Goal: Task Accomplishment & Management: Complete application form

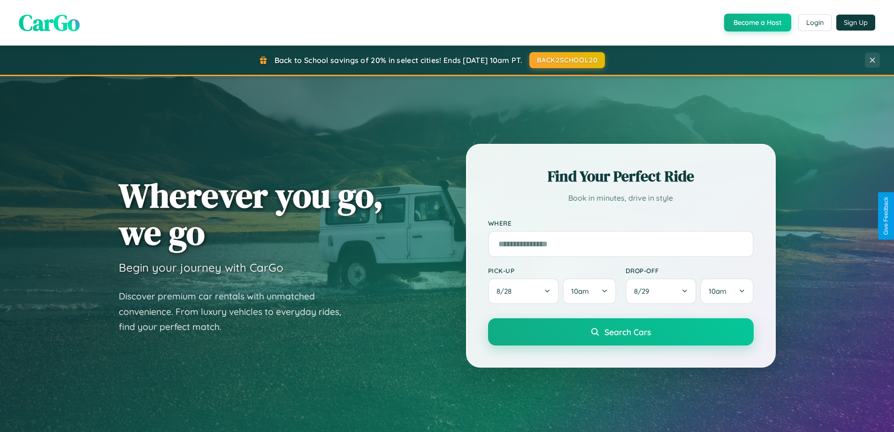
scroll to position [405, 0]
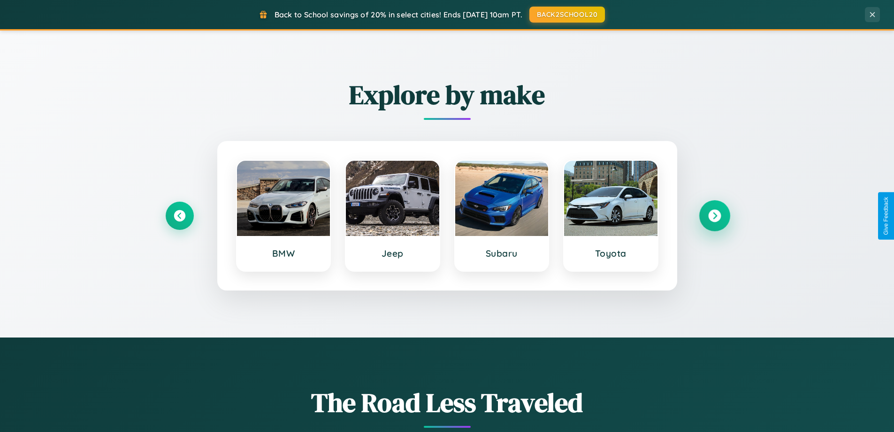
click at [715, 216] on icon at bounding box center [715, 215] width 13 height 13
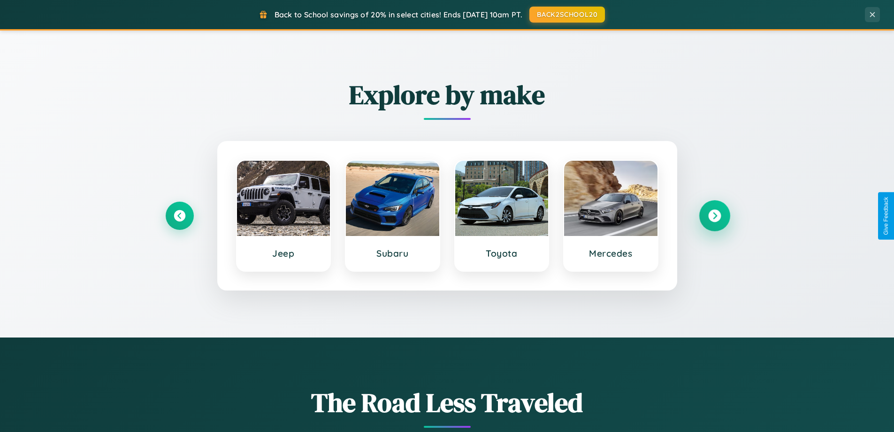
click at [715, 216] on icon at bounding box center [715, 215] width 13 height 13
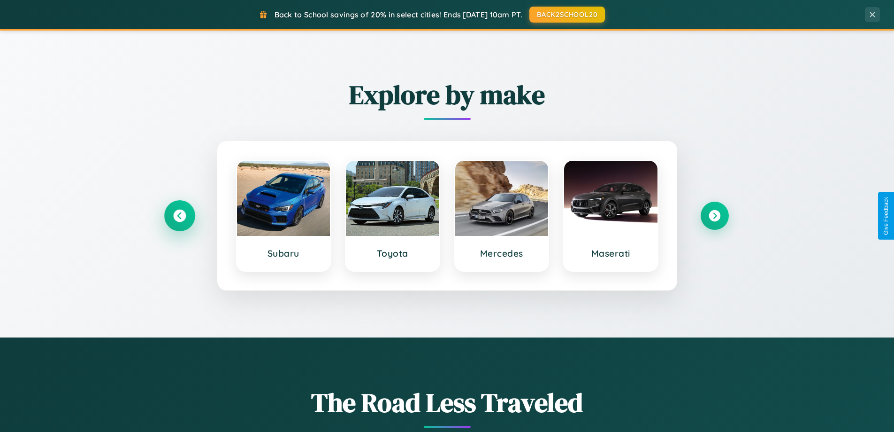
click at [179, 216] on icon at bounding box center [179, 215] width 13 height 13
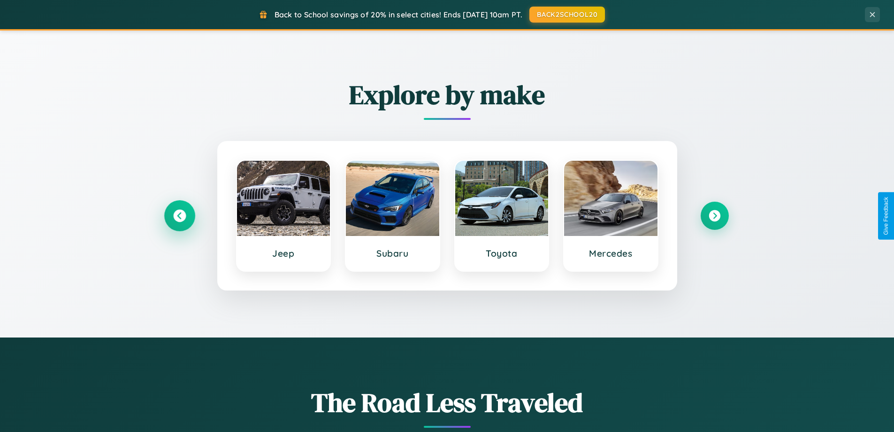
click at [179, 216] on icon at bounding box center [179, 215] width 13 height 13
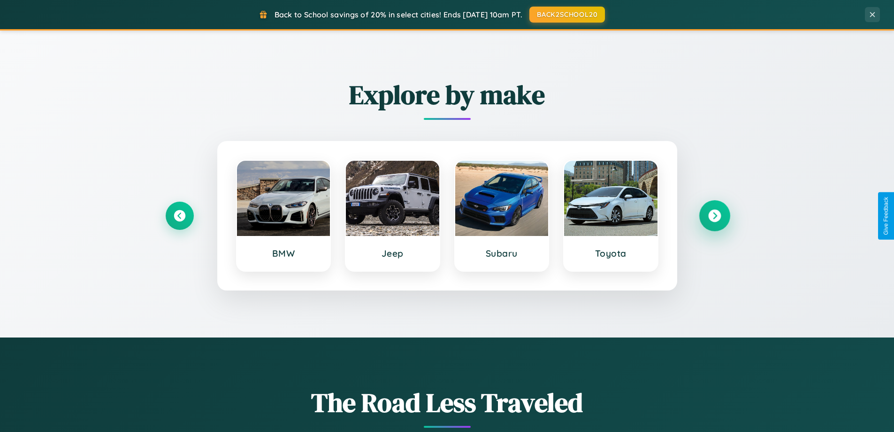
click at [715, 216] on icon at bounding box center [715, 215] width 13 height 13
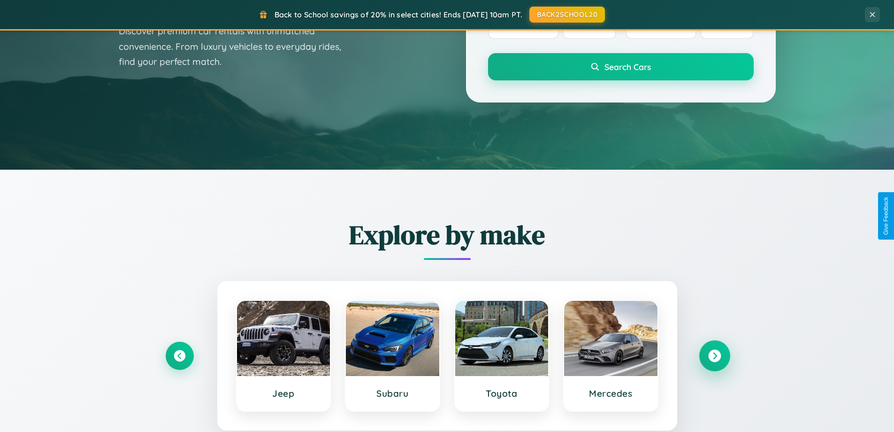
scroll to position [0, 0]
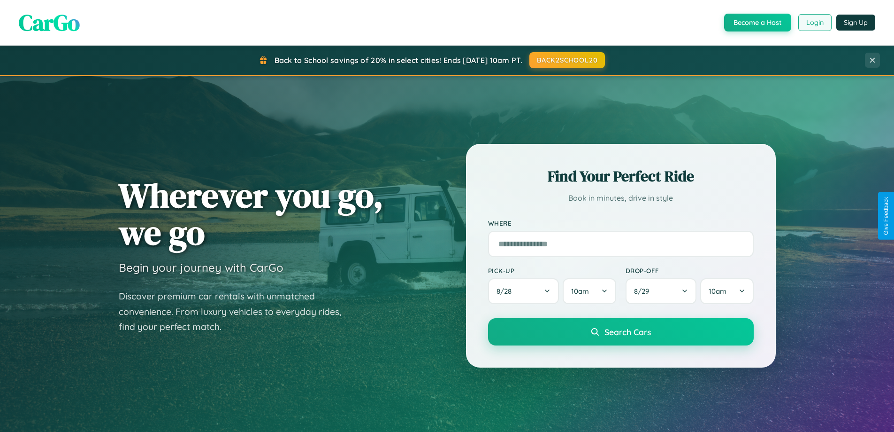
click at [815, 23] on button "Login" at bounding box center [815, 22] width 33 height 17
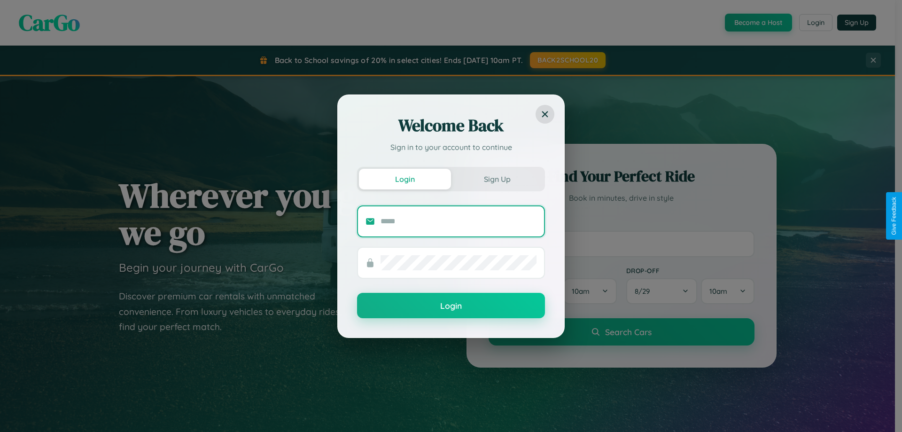
click at [458, 221] on input "text" at bounding box center [458, 221] width 156 height 15
type input "**********"
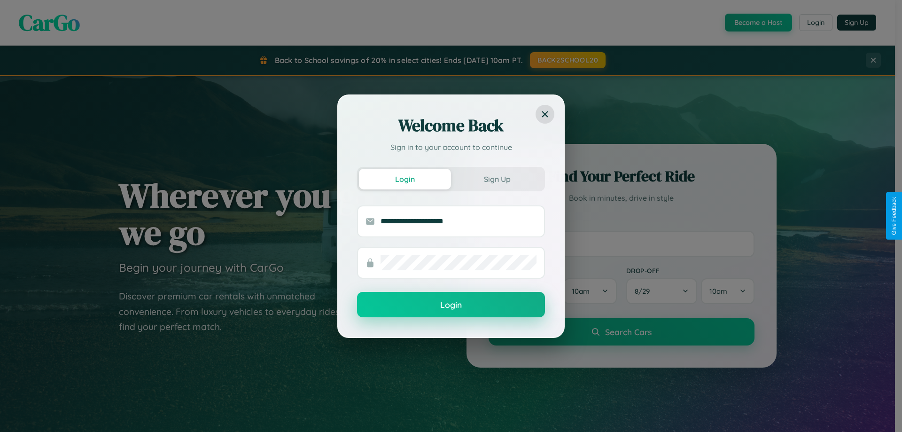
click at [451, 305] on button "Login" at bounding box center [451, 304] width 188 height 25
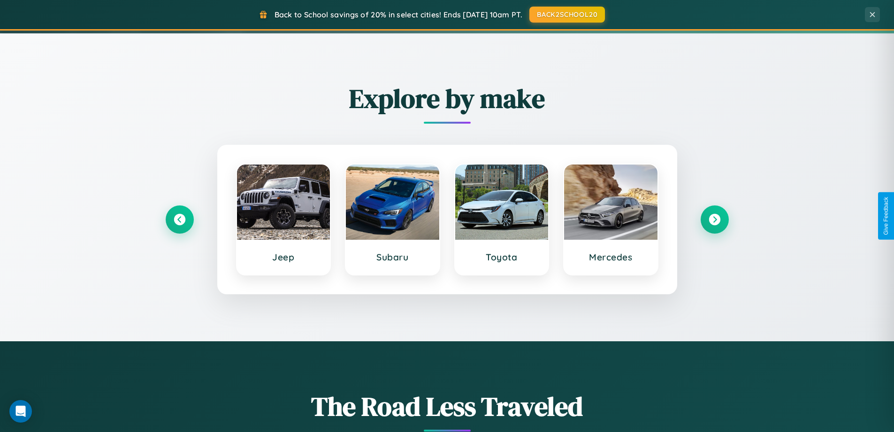
scroll to position [1509, 0]
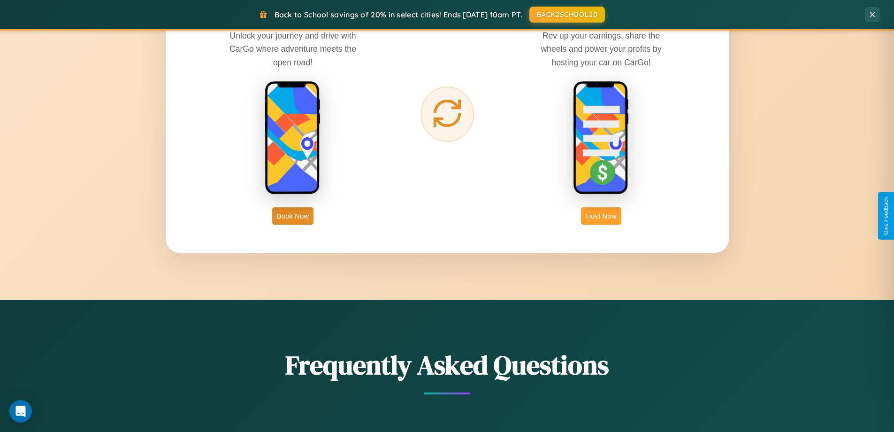
click at [601, 216] on button "Host Now" at bounding box center [601, 215] width 40 height 17
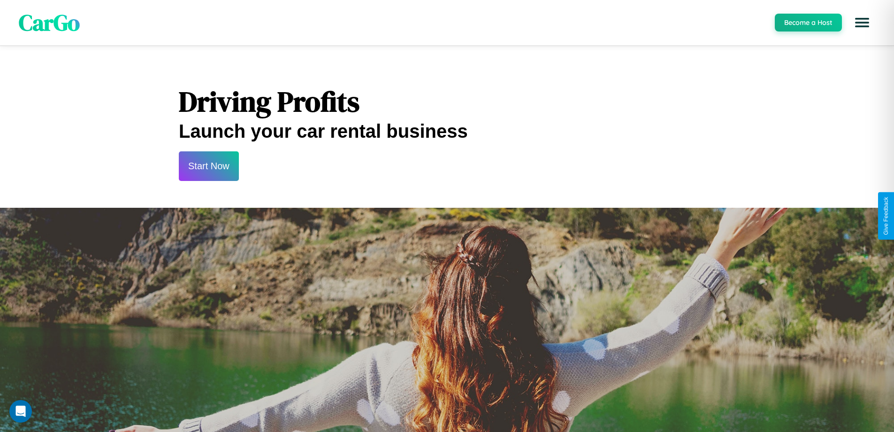
scroll to position [979, 0]
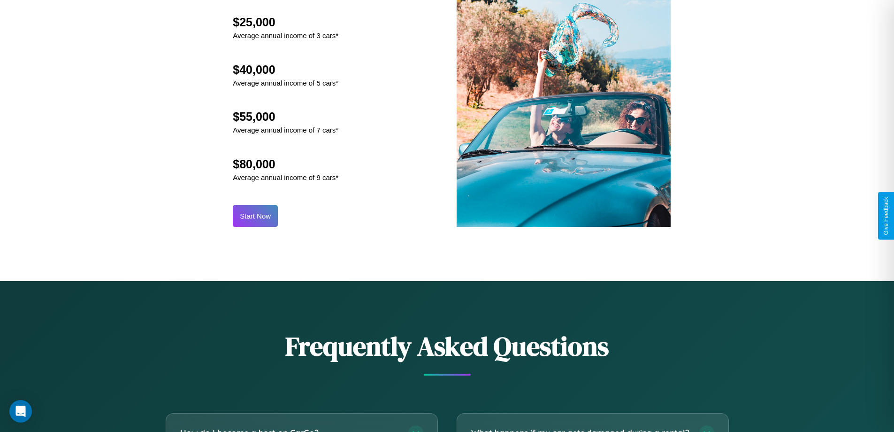
click at [255, 216] on button "Start Now" at bounding box center [255, 216] width 45 height 22
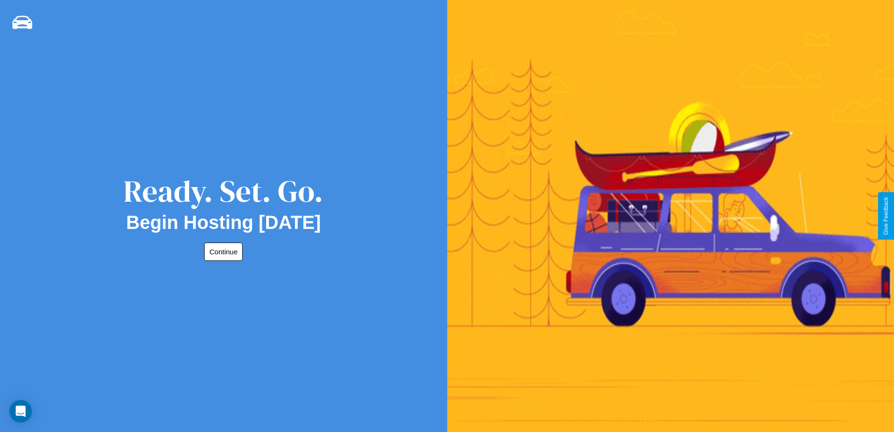
click at [222, 251] on button "Continue" at bounding box center [223, 251] width 39 height 18
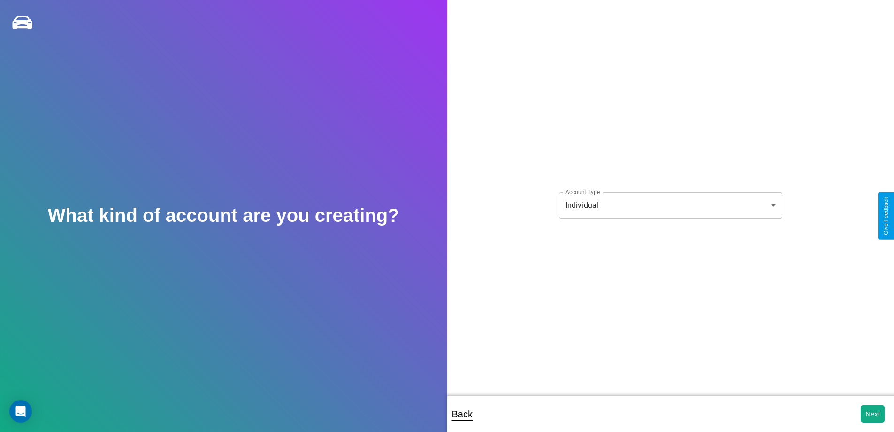
click at [671, 205] on body "**********" at bounding box center [447, 222] width 894 height 444
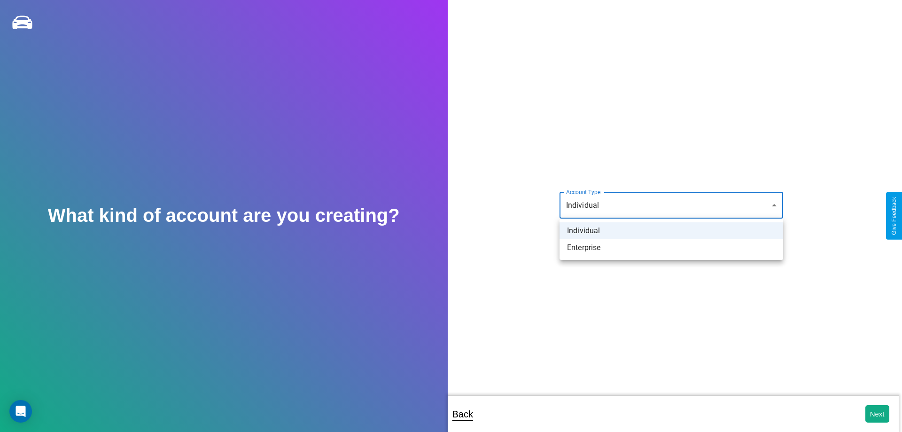
click at [671, 231] on li "Individual" at bounding box center [671, 230] width 224 height 17
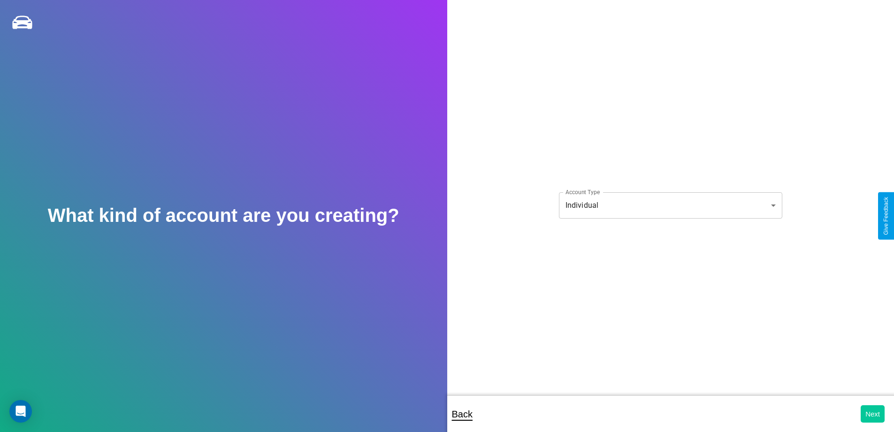
click at [873, 413] on button "Next" at bounding box center [873, 413] width 24 height 17
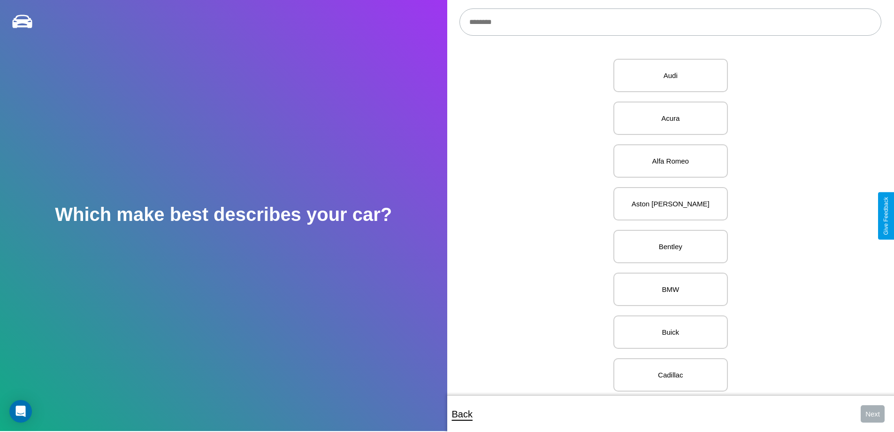
scroll to position [236, 0]
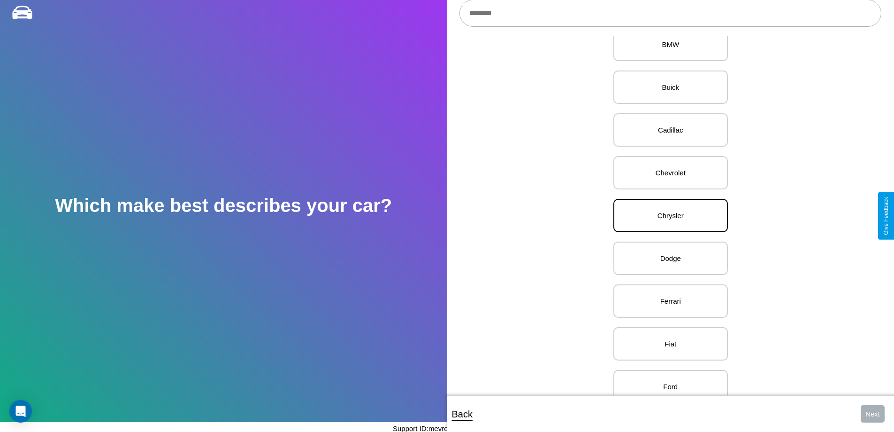
click at [667, 216] on p "Chrysler" at bounding box center [671, 215] width 94 height 13
click at [873, 413] on button "Next" at bounding box center [873, 413] width 24 height 17
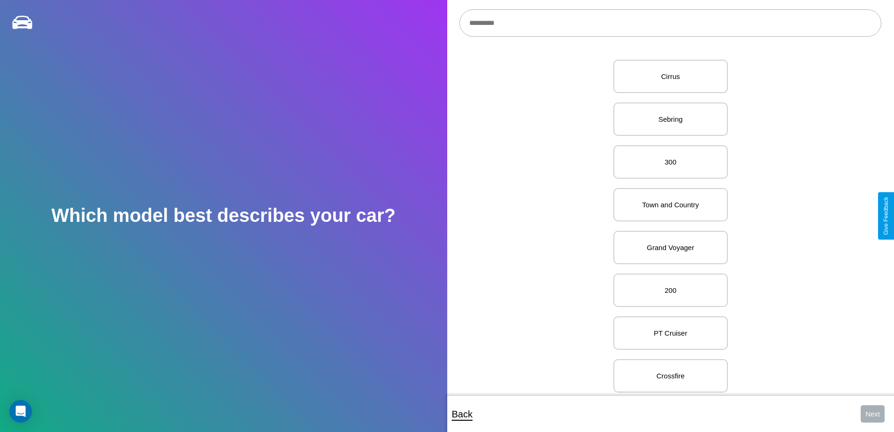
click at [671, 23] on input "text" at bounding box center [671, 22] width 422 height 27
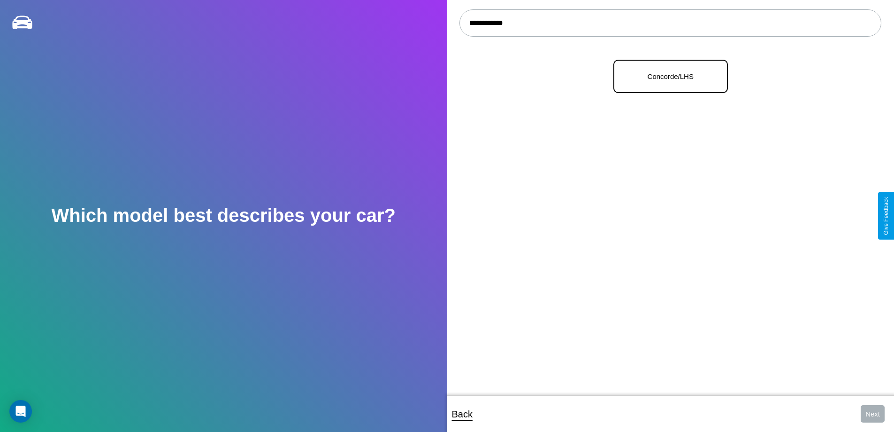
type input "**********"
click at [667, 77] on p "Concorde/LHS" at bounding box center [671, 76] width 94 height 13
click at [873, 413] on button "Next" at bounding box center [873, 413] width 24 height 17
